Goal: Transaction & Acquisition: Purchase product/service

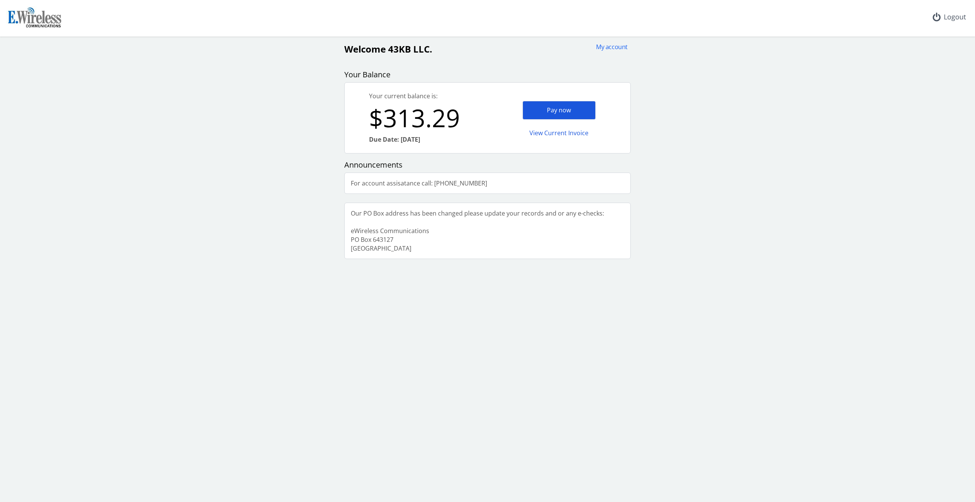
click at [564, 109] on div "Pay now" at bounding box center [559, 110] width 73 height 19
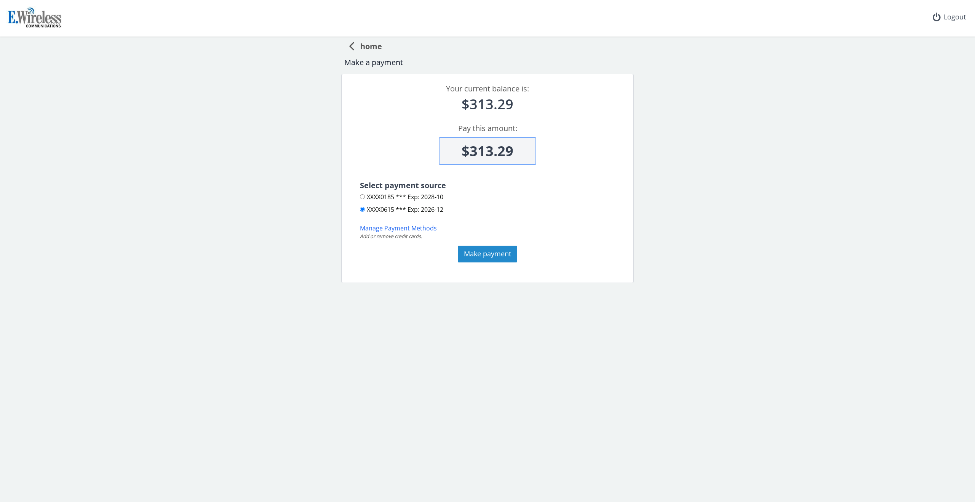
click at [500, 256] on button "Make payment" at bounding box center [487, 254] width 59 height 17
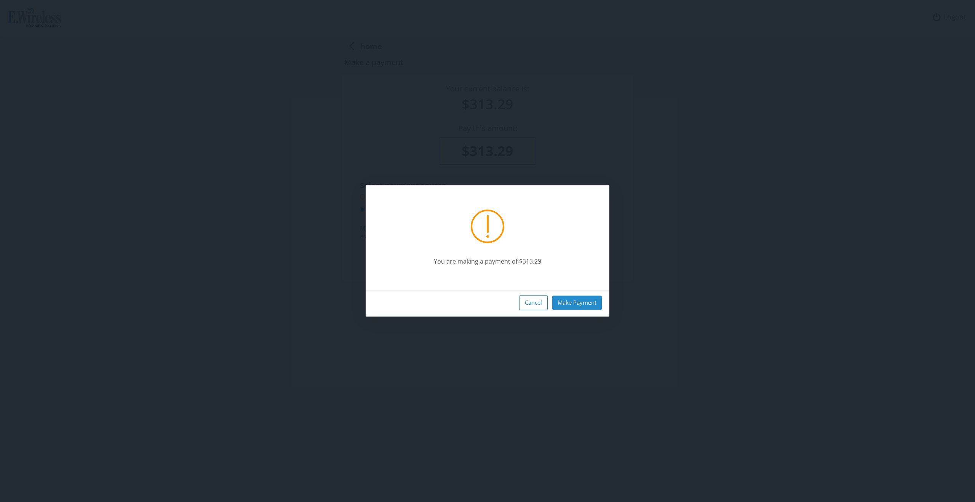
click at [582, 301] on button "Make Payment" at bounding box center [577, 303] width 50 height 14
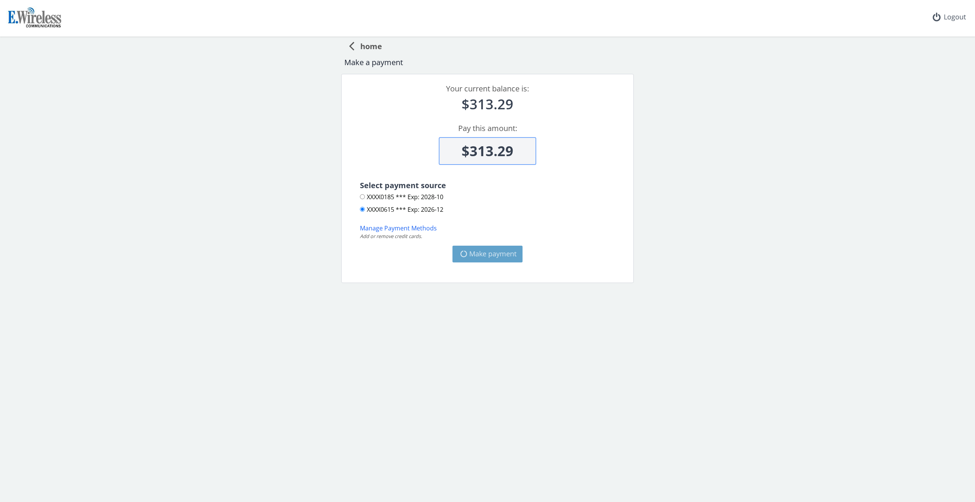
type input "$0"
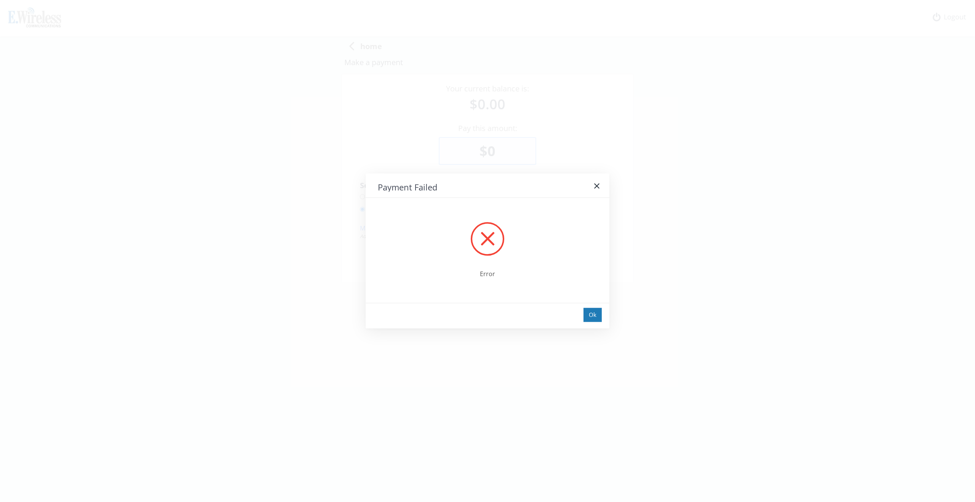
drag, startPoint x: 593, startPoint y: 312, endPoint x: 569, endPoint y: 285, distance: 35.9
click at [593, 312] on div "Ok" at bounding box center [593, 315] width 18 height 14
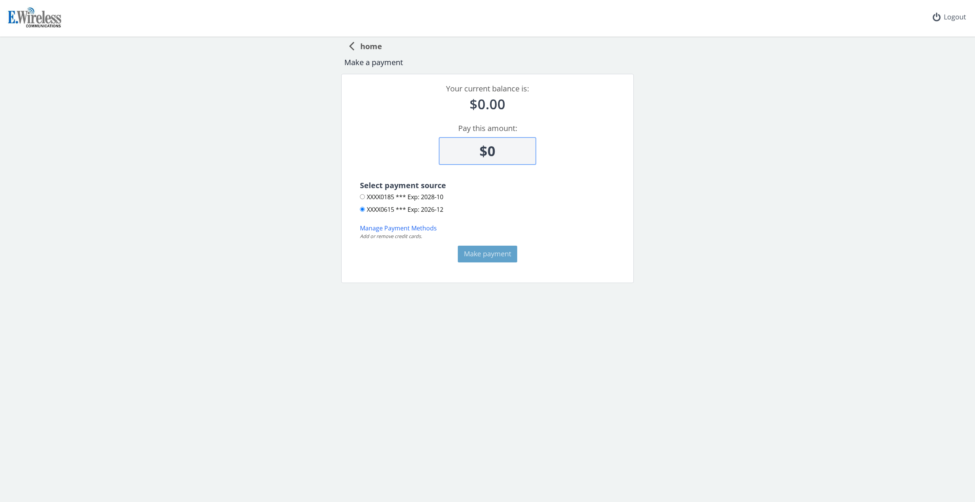
click at [376, 48] on span "home" at bounding box center [368, 45] width 28 height 14
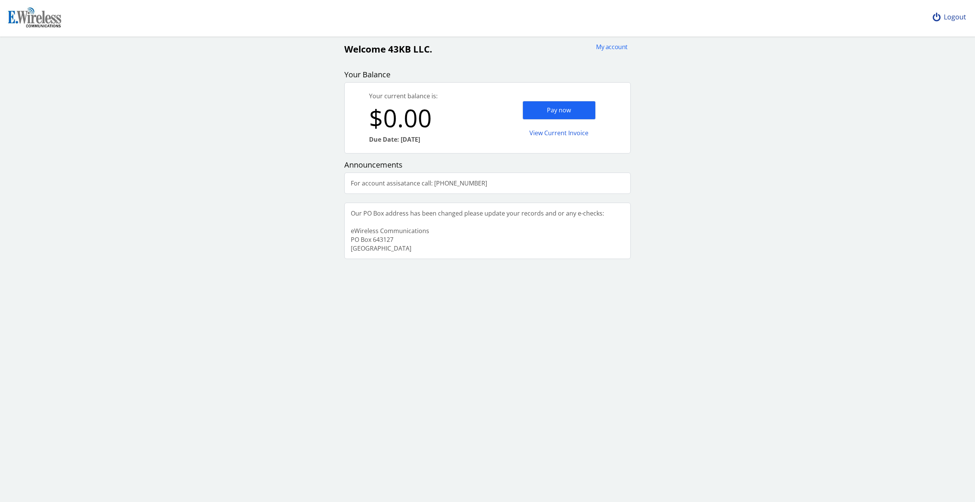
click at [955, 18] on div "Logout" at bounding box center [949, 17] width 45 height 34
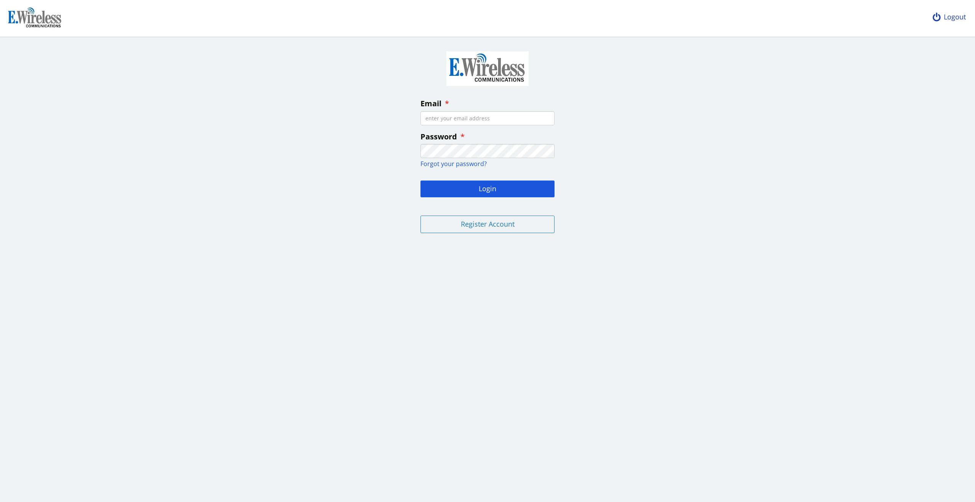
type input "[EMAIL_ADDRESS][DOMAIN_NAME]"
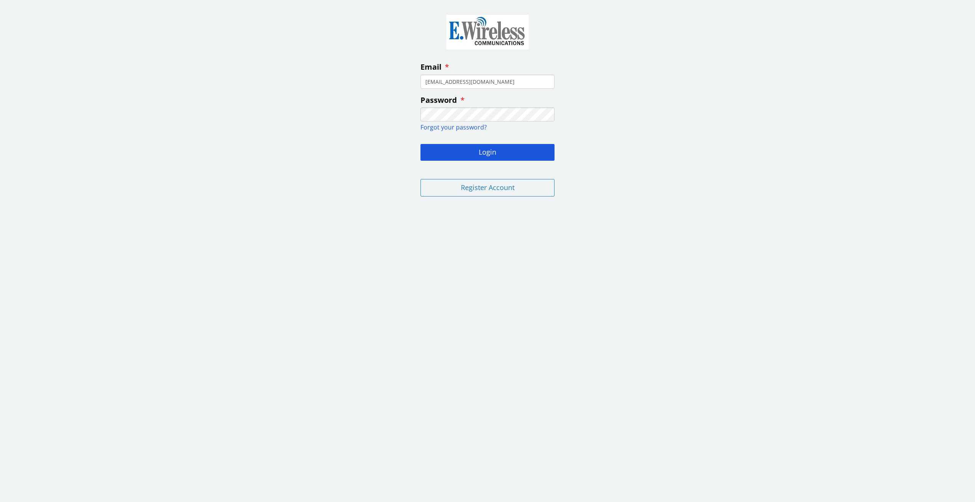
click at [477, 33] on img at bounding box center [487, 32] width 94 height 47
drag, startPoint x: 491, startPoint y: 150, endPoint x: 485, endPoint y: 150, distance: 5.8
click at [491, 150] on button "Login" at bounding box center [488, 152] width 134 height 17
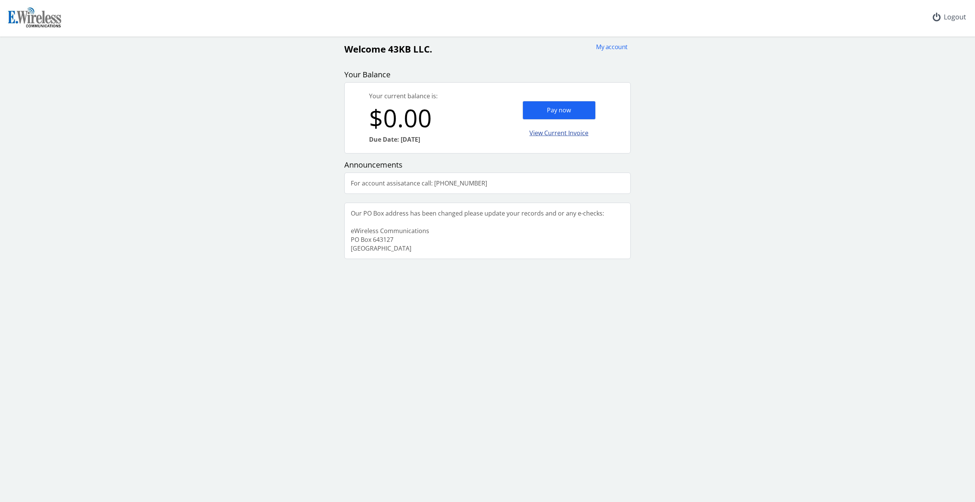
click at [566, 134] on div "View Current Invoice" at bounding box center [559, 133] width 73 height 18
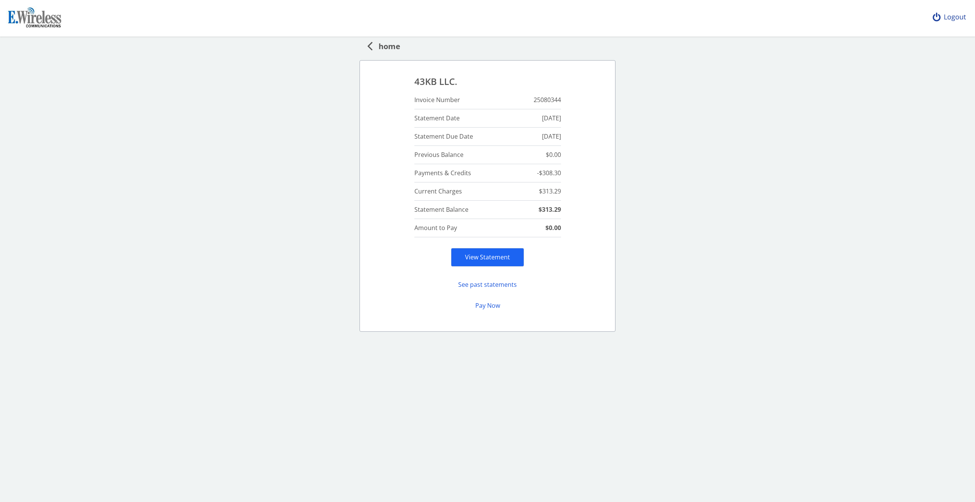
click at [949, 15] on div "Logout" at bounding box center [949, 17] width 45 height 34
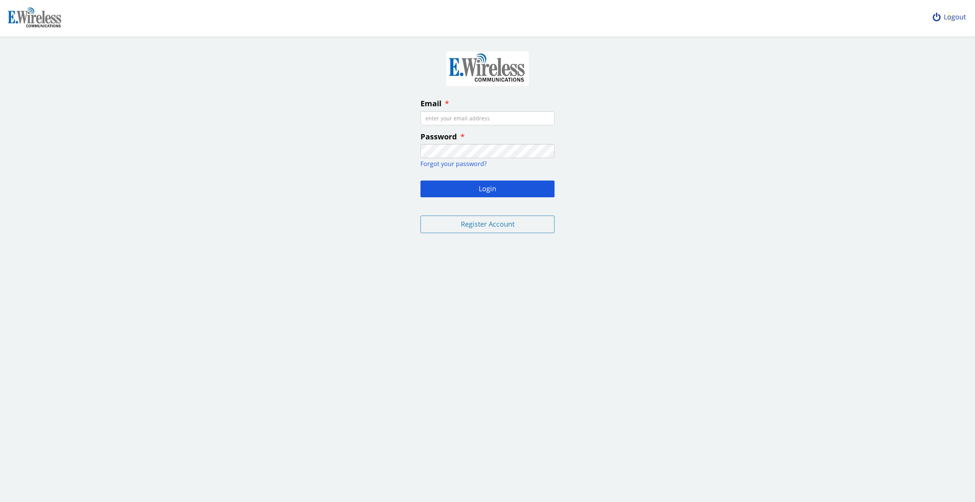
type input "[EMAIL_ADDRESS][DOMAIN_NAME]"
